Goal: Communication & Community: Answer question/provide support

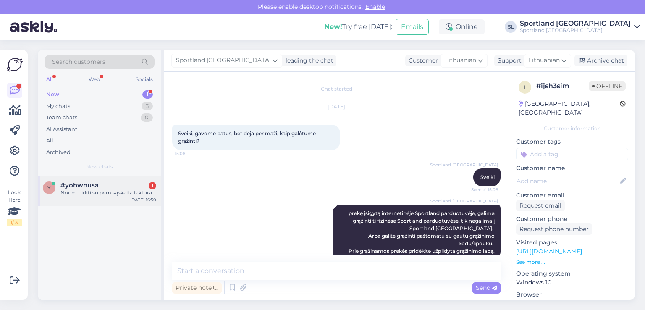
scroll to position [87, 0]
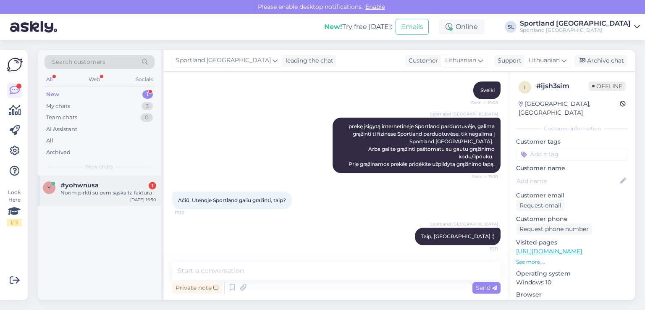
click at [105, 190] on div "Norim pirkti su pvm sąskaita faktura" at bounding box center [108, 193] width 96 height 8
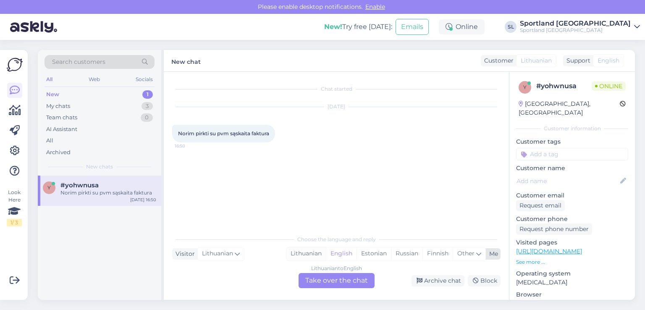
click at [313, 254] on div "Lithuanian" at bounding box center [305, 253] width 39 height 13
click at [323, 281] on div "Lithuanian to Lithuanian Take over the chat" at bounding box center [337, 280] width 76 height 15
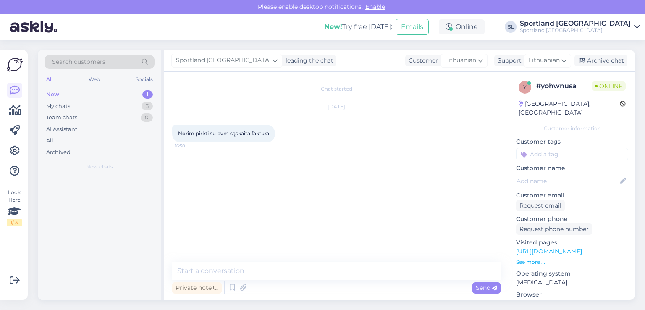
click at [306, 271] on textarea at bounding box center [336, 271] width 328 height 18
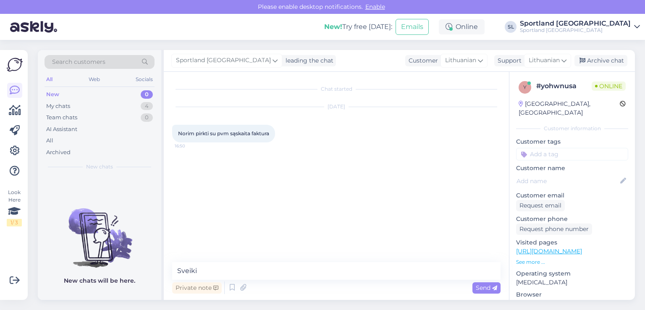
type textarea "Sveiki"
click at [212, 271] on textarea "atlikus u=saky" at bounding box center [336, 271] width 328 height 18
click at [223, 270] on textarea "atlikus užsaky" at bounding box center [336, 271] width 328 height 18
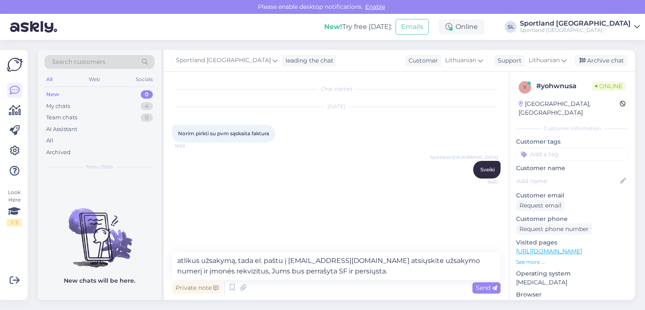
type textarea "atlikus užsakymą, tada el. paštu į [EMAIL_ADDRESS][DOMAIN_NAME] atsiųskite užsa…"
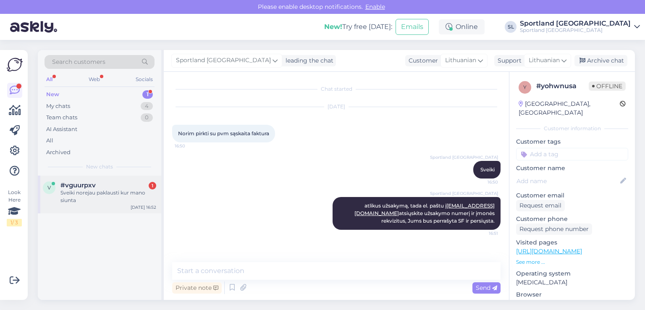
click at [99, 191] on div "Sveiki norejau paklausti kur mano siunta" at bounding box center [108, 196] width 96 height 15
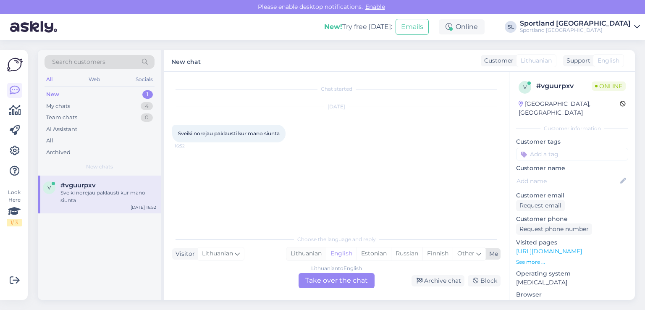
click at [304, 250] on div "Lithuanian" at bounding box center [305, 253] width 39 height 13
click at [321, 282] on div "Lithuanian to Lithuanian Take over the chat" at bounding box center [337, 280] width 76 height 15
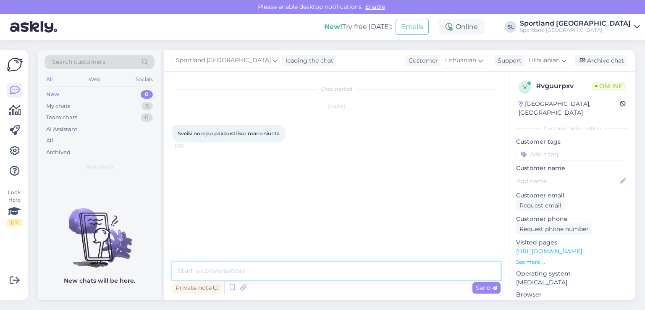
click at [292, 267] on textarea at bounding box center [336, 271] width 328 height 18
type textarea "Sveiki"
type textarea "prašome nurodykite užsakymo numerį"
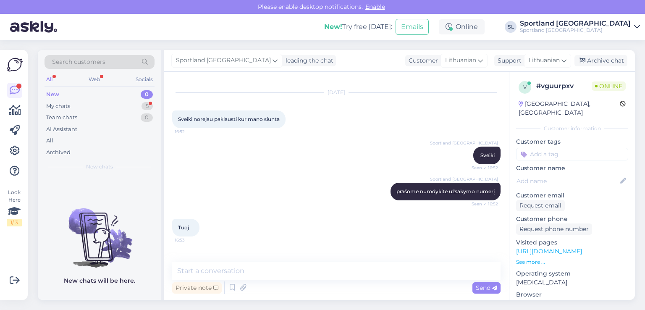
scroll to position [42, 0]
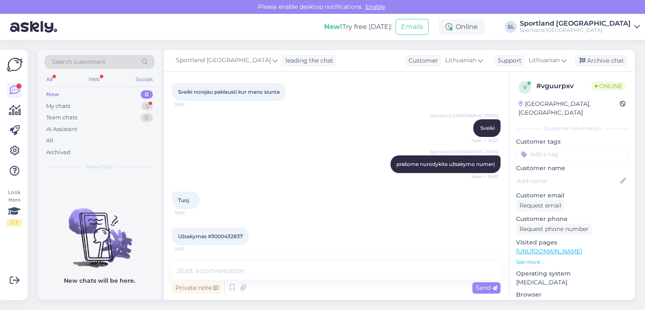
click at [228, 231] on div "Užsakymas #3000432837 16:53" at bounding box center [210, 237] width 76 height 18
copy div "3000432837 16:53"
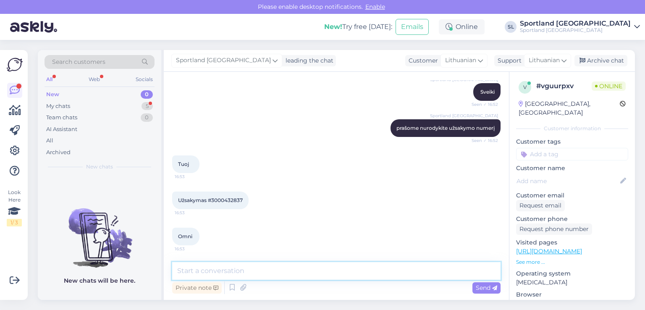
click at [246, 268] on textarea at bounding box center [336, 271] width 328 height 18
paste textarea "CC828134772EE"
type textarea "Siunta CC828134772EE perduota kurjeriui ir šiuo metu "vykdoma""
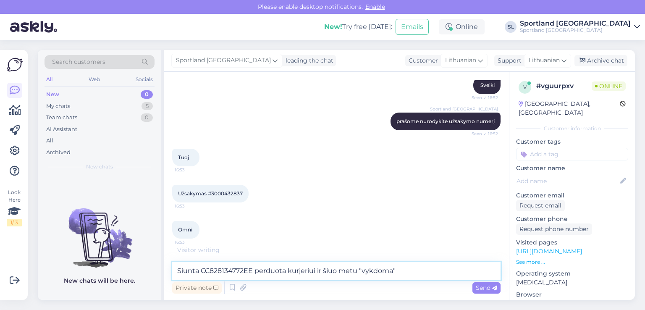
scroll to position [87, 0]
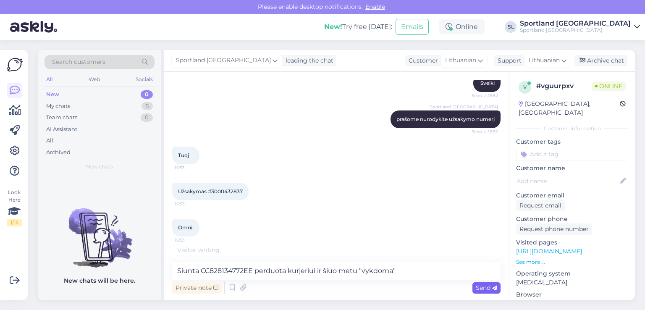
click at [494, 286] on icon at bounding box center [494, 288] width 5 height 5
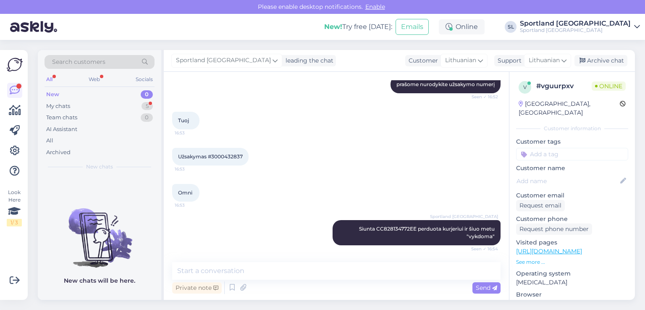
scroll to position [194, 0]
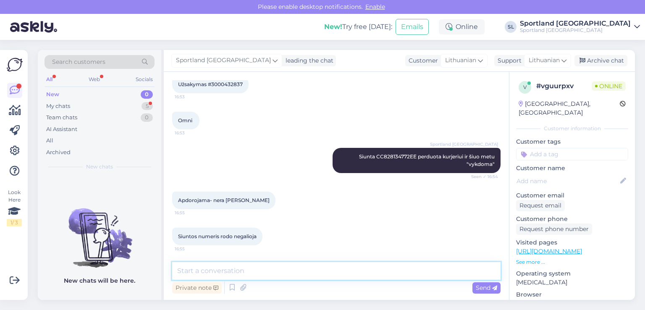
click at [225, 272] on textarea at bounding box center [336, 271] width 328 height 18
paste textarea "CC828134772EE"
type textarea "Siuntos numeris - CC828134772EE"
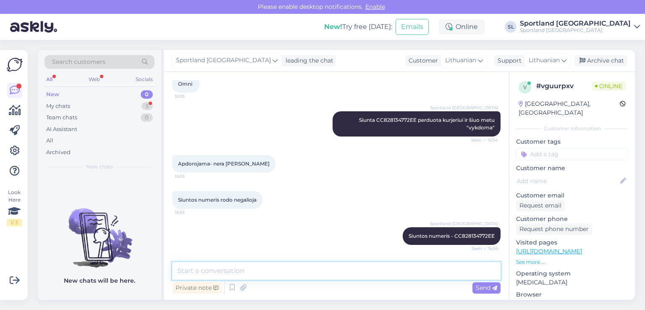
scroll to position [281, 0]
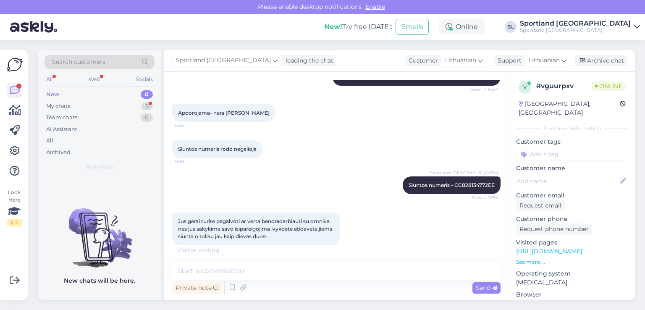
click at [270, 184] on div "Sportland Lithuania Siuntos numeris - CC828134772EE Seen ✓ 16:56" at bounding box center [336, 185] width 328 height 36
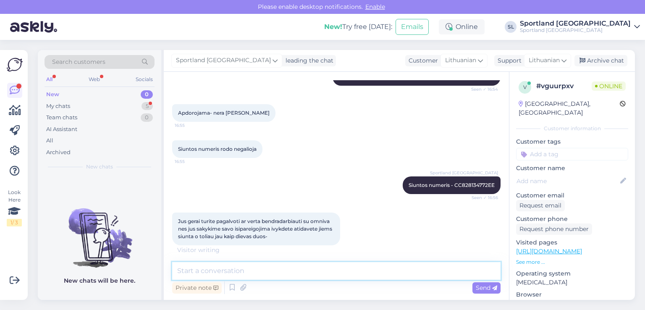
click at [309, 269] on textarea at bounding box center [336, 271] width 328 height 18
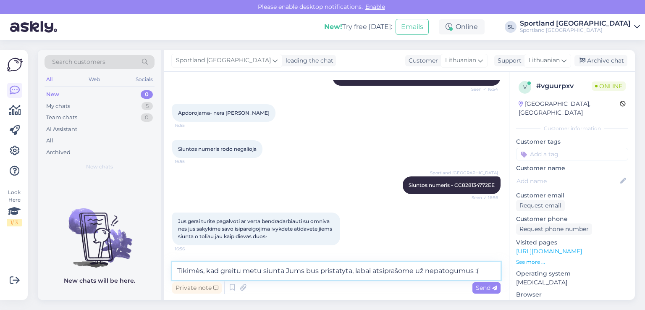
type textarea "Tikimės, kad greitu metu siunta Jums bus pristatyta, labai atsiprašome už nepat…"
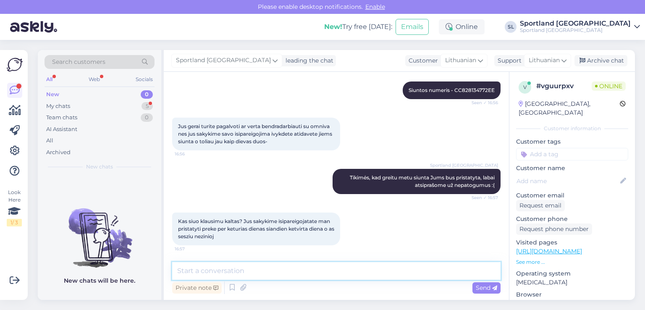
scroll to position [376, 0]
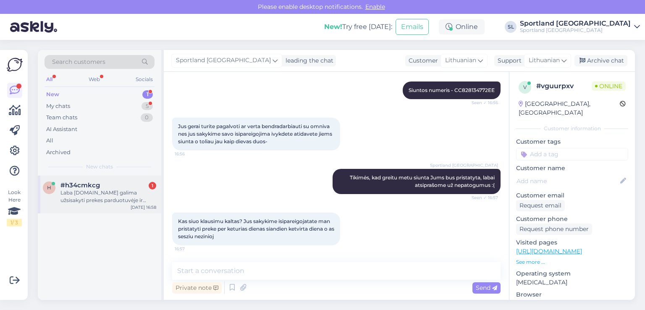
click at [111, 192] on div "Laba diena.Ar galima užsisakyti prekes parduotuvėje ir įsigyti grynaisiais pini…" at bounding box center [108, 196] width 96 height 15
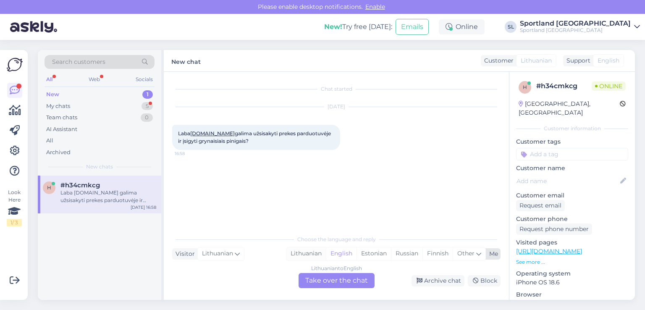
click at [308, 255] on div "Lithuanian" at bounding box center [305, 253] width 39 height 13
click at [324, 278] on div "Lithuanian to Lithuanian Take over the chat" at bounding box center [337, 280] width 76 height 15
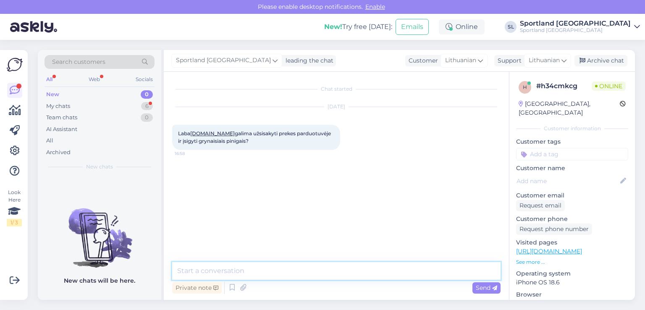
click at [304, 267] on textarea at bounding box center [336, 271] width 328 height 18
type textarea "Sveiki"
type textarea "deja tokios galimybės nėra"
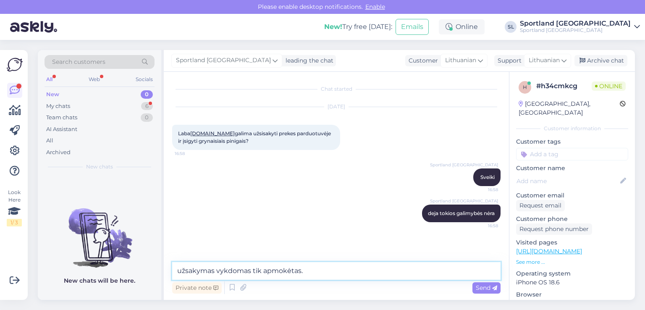
type textarea "užsakymas vykdomas tik apmokėtas."
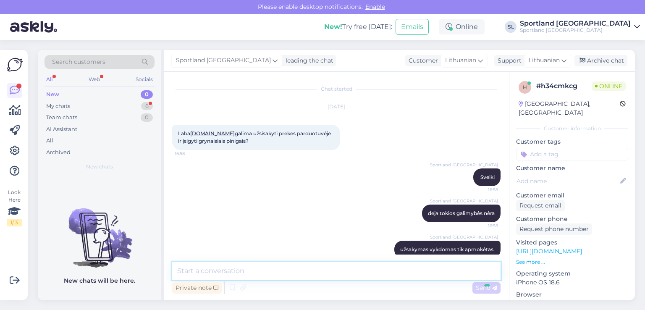
scroll to position [13, 0]
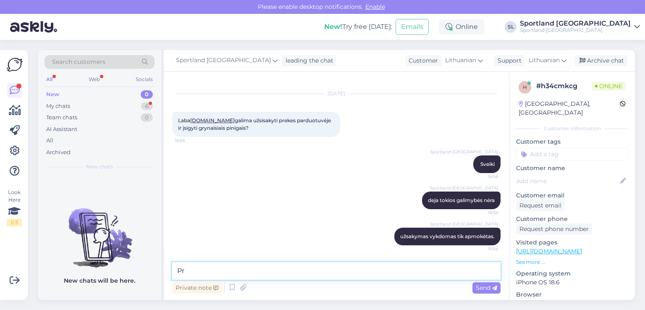
type textarea "P"
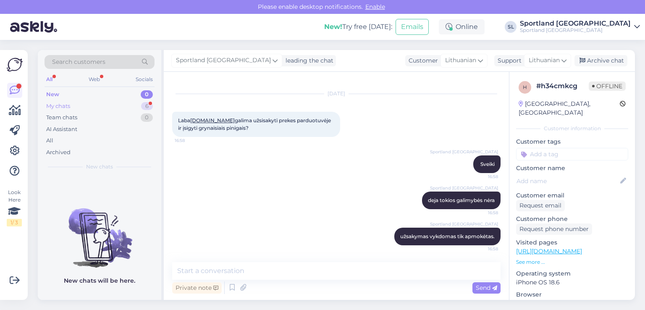
click at [73, 108] on div "My chats 6" at bounding box center [100, 106] width 110 height 12
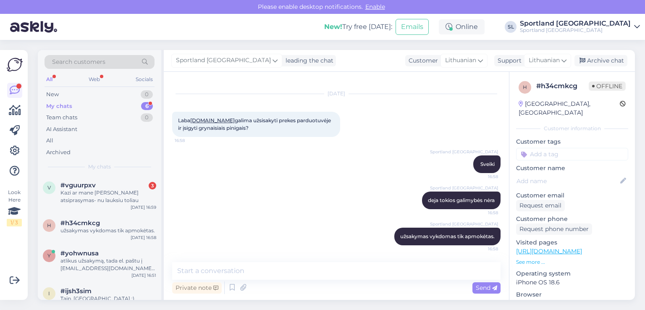
scroll to position [13, 0]
click at [133, 192] on div "Kazi ar mane guodzia jusu atsiprasymas- nu lauksiu toliau" at bounding box center [108, 196] width 96 height 15
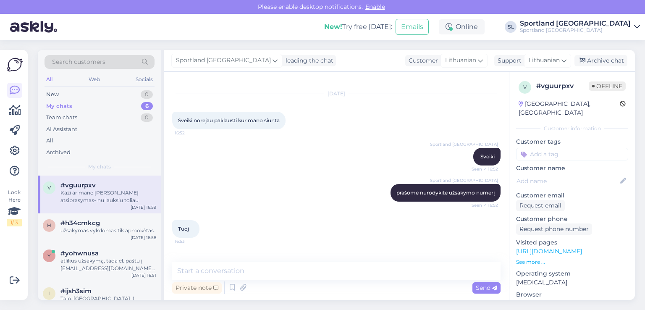
scroll to position [448, 0]
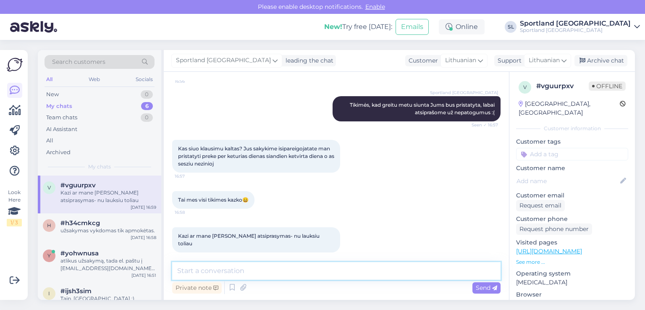
click at [292, 273] on textarea at bounding box center [336, 271] width 328 height 18
type textarea "S"
type textarea "d"
type textarea "s"
type textarea "d"
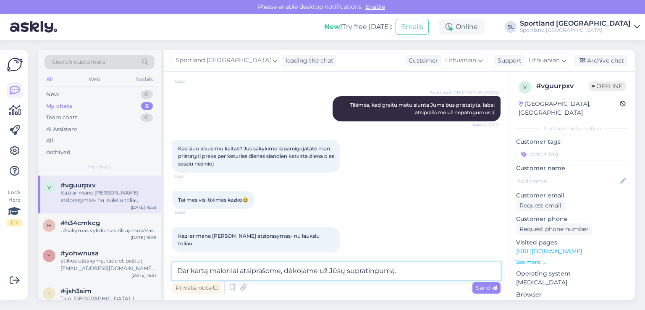
type textarea "Dar kartą maloniai atsiprašome, dėkojame už Jūsų supratingumą."
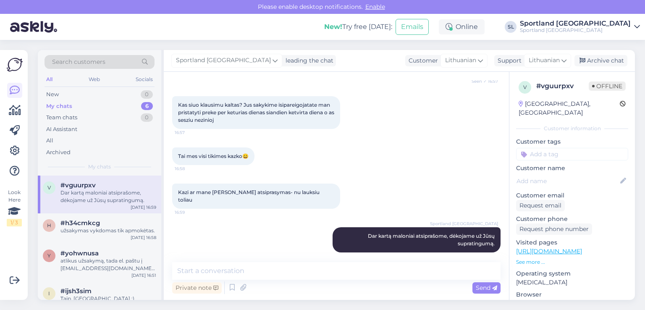
click at [79, 103] on div "My chats 6" at bounding box center [100, 106] width 110 height 12
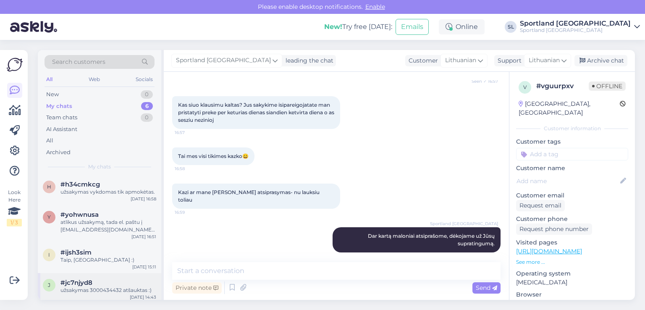
scroll to position [72, 0]
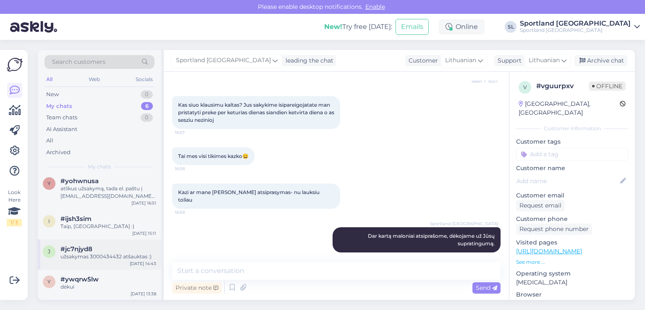
click at [92, 259] on div "užsakymas 3000434432 atšauktas :)" at bounding box center [108, 257] width 96 height 8
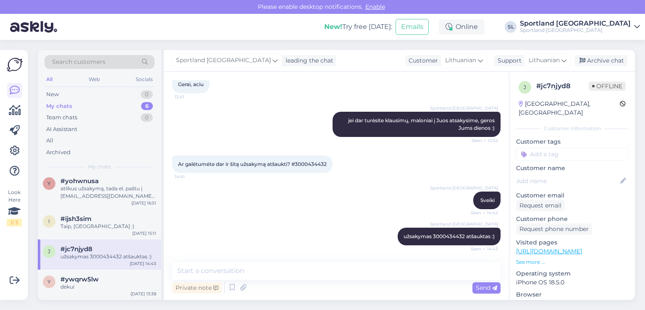
scroll to position [317, 0]
click at [605, 60] on div "Archive chat" at bounding box center [600, 60] width 53 height 11
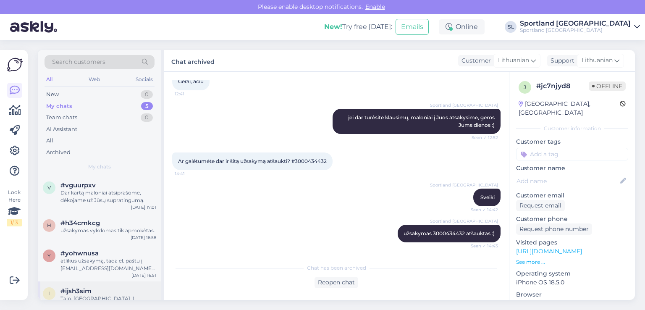
scroll to position [42, 0]
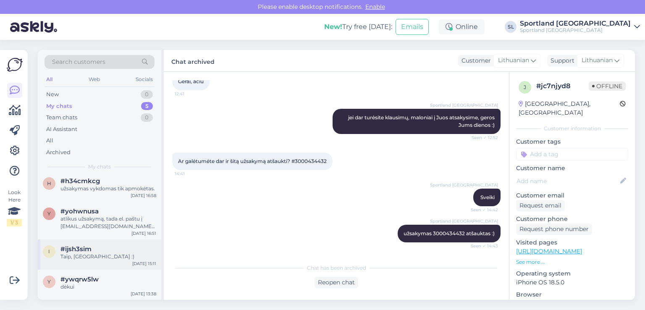
click at [107, 241] on div "i #ijsh3sim Taip, galite :) Aug 21 15:11" at bounding box center [99, 254] width 123 height 30
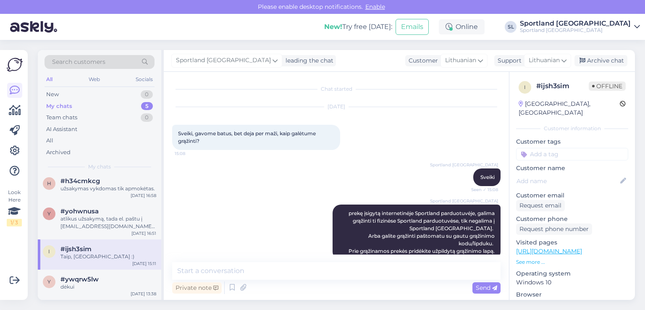
scroll to position [87, 0]
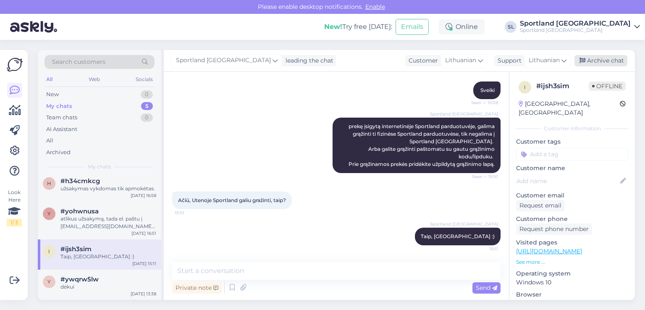
click at [611, 58] on div "Archive chat" at bounding box center [600, 60] width 53 height 11
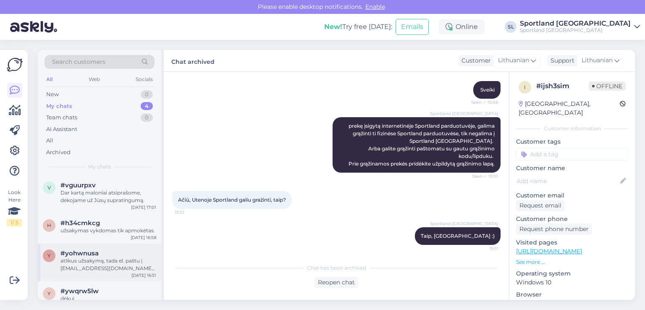
click at [90, 266] on div "atlikus užsakymą, tada el. paštu į [EMAIL_ADDRESS][DOMAIN_NAME] atsiųskite užsa…" at bounding box center [108, 264] width 96 height 15
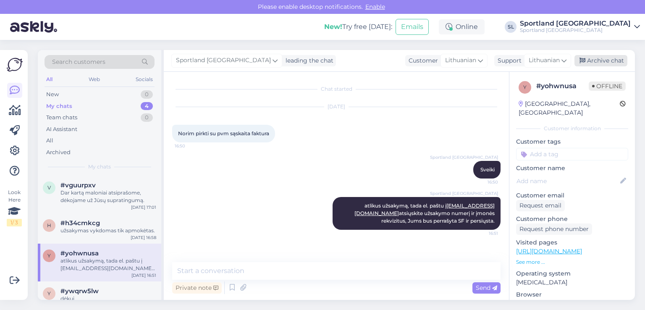
click at [606, 62] on div "Archive chat" at bounding box center [600, 60] width 53 height 11
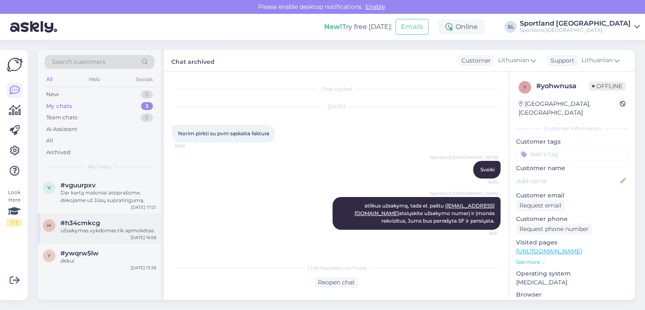
click at [77, 227] on div "užsakymas vykdomas tik apmokėtas." at bounding box center [108, 231] width 96 height 8
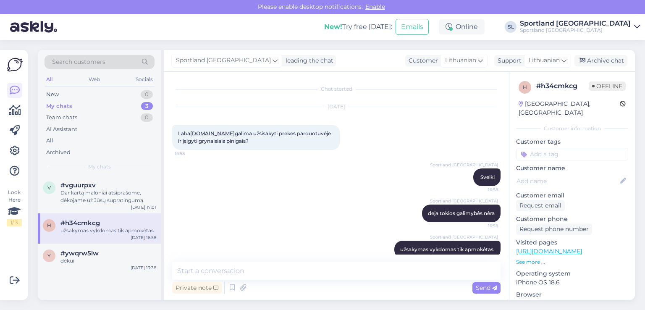
scroll to position [13, 0]
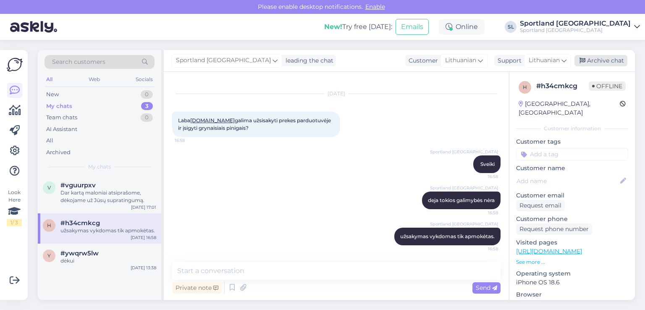
click at [604, 58] on div "Archive chat" at bounding box center [600, 60] width 53 height 11
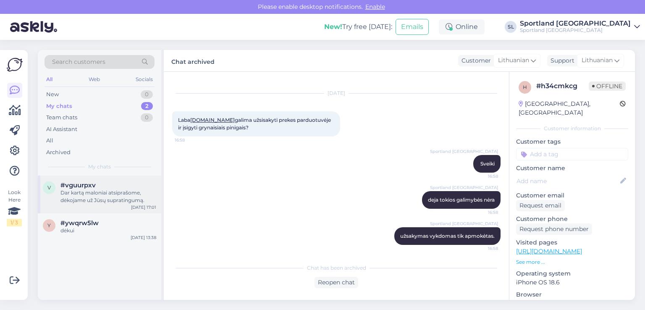
click at [99, 197] on div "Dar kartą maloniai atsiprašome, dėkojame už Jūsų supratingumą." at bounding box center [108, 196] width 96 height 15
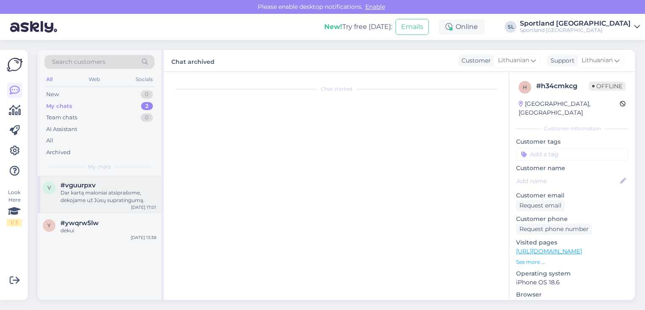
scroll to position [492, 0]
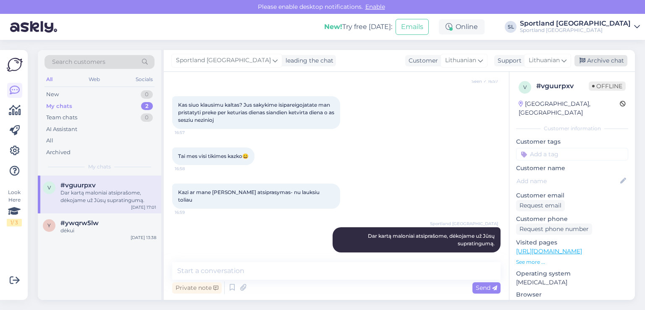
click at [607, 62] on div "Archive chat" at bounding box center [600, 60] width 53 height 11
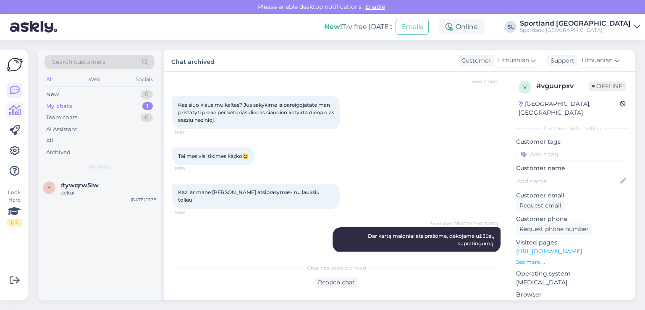
click at [9, 106] on icon at bounding box center [15, 110] width 12 height 10
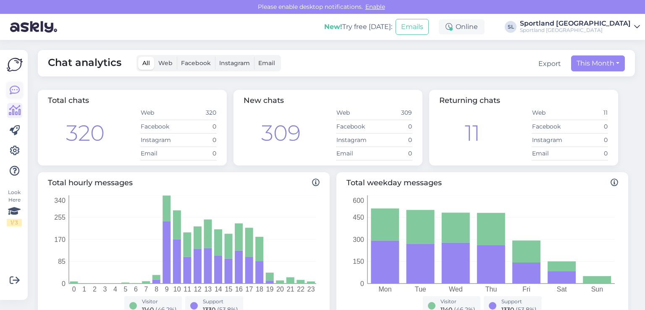
click at [13, 89] on icon at bounding box center [15, 90] width 10 height 10
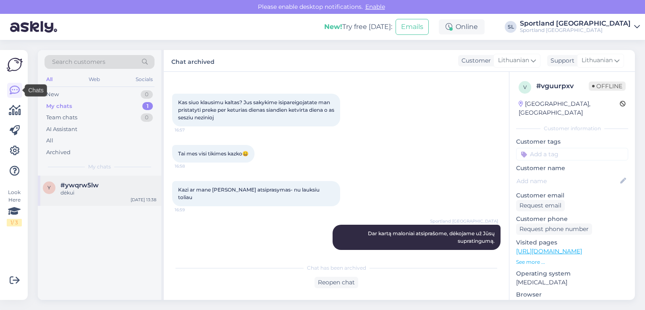
click at [94, 185] on span "#ywqrw5lw" at bounding box center [79, 185] width 38 height 8
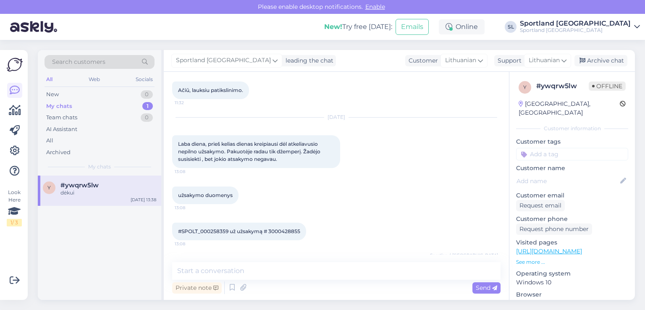
scroll to position [644, 0]
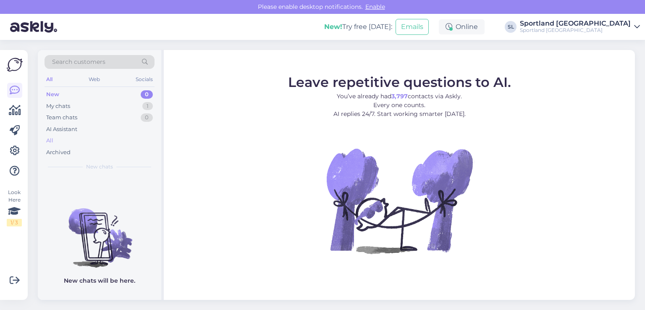
click at [50, 140] on div "All" at bounding box center [49, 140] width 7 height 8
click at [55, 136] on div "All" at bounding box center [100, 141] width 110 height 12
